Goal: Task Accomplishment & Management: Manage account settings

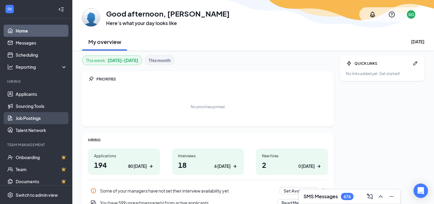
click at [44, 120] on link "Job Postings" at bounding box center [42, 118] width 52 height 12
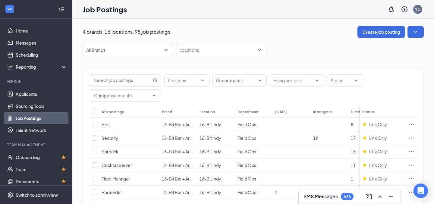
click at [120, 114] on div "Job postings" at bounding box center [113, 111] width 22 height 5
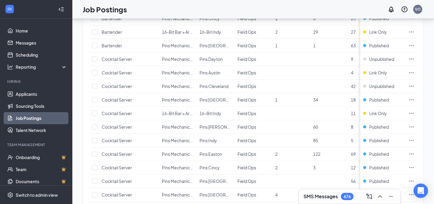
scroll to position [626, 0]
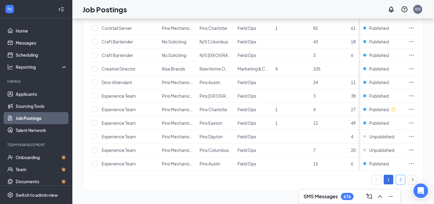
click at [397, 183] on link "2" at bounding box center [400, 179] width 9 height 9
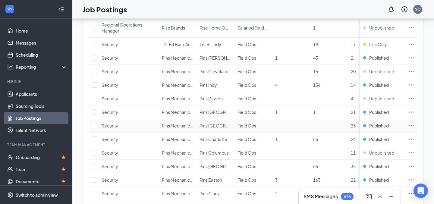
scroll to position [570, 0]
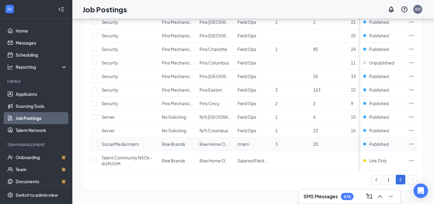
click at [414, 144] on icon "Ellipses" at bounding box center [411, 144] width 6 height 6
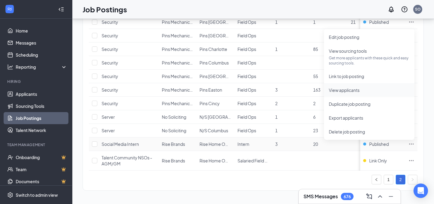
click at [343, 87] on span "View applicants" at bounding box center [344, 89] width 31 height 5
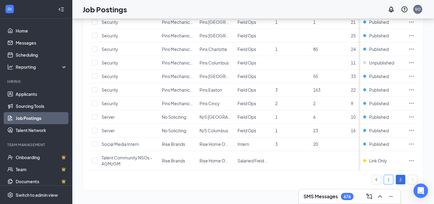
click at [390, 183] on link "1" at bounding box center [388, 179] width 9 height 9
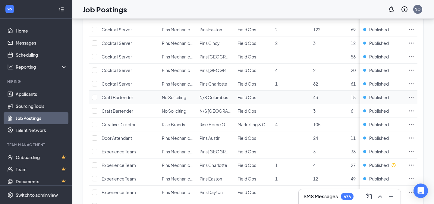
scroll to position [612, 0]
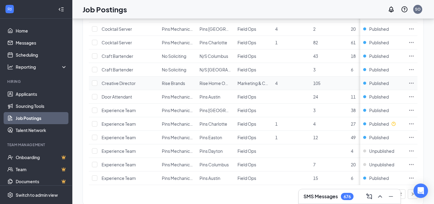
click at [416, 84] on td at bounding box center [411, 84] width 12 height 14
click at [413, 82] on icon "Ellipses" at bounding box center [411, 83] width 6 height 6
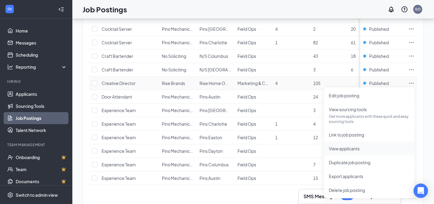
click at [354, 152] on span "View applicants" at bounding box center [369, 148] width 81 height 7
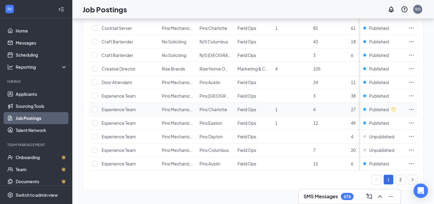
scroll to position [533, 0]
